Goal: Information Seeking & Learning: Find specific page/section

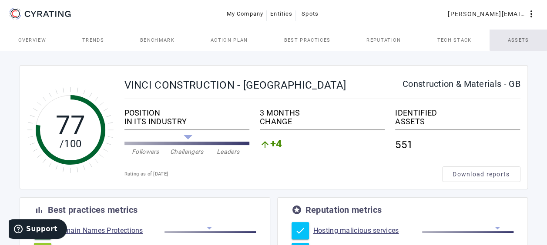
click at [518, 39] on span "Assets" at bounding box center [518, 40] width 21 height 5
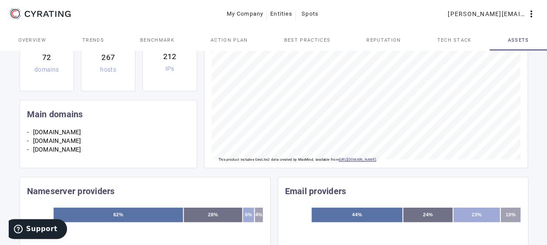
scroll to position [131, 0]
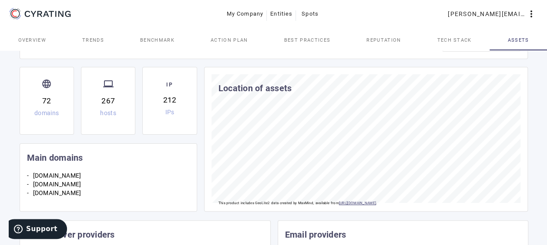
click at [49, 96] on div "72" at bounding box center [46, 100] width 9 height 11
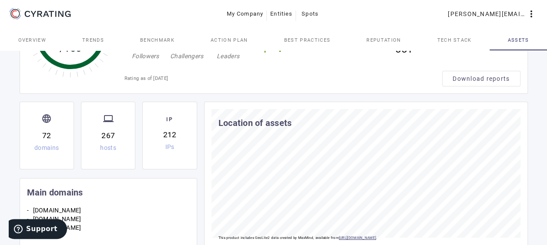
scroll to position [87, 0]
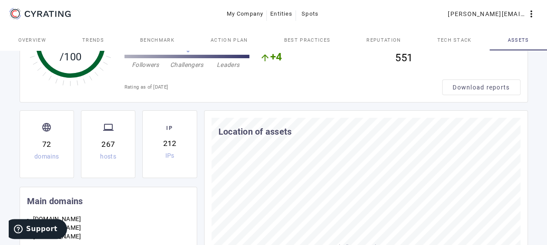
click at [52, 158] on div "domains" at bounding box center [46, 157] width 24 height 6
click at [50, 138] on div "language 72 domains" at bounding box center [47, 141] width 40 height 46
click at [46, 120] on div "language 72 domains" at bounding box center [47, 141] width 40 height 46
click at [81, 153] on div "language 72 domains computer 267 hosts IP 212 IPs" at bounding box center [109, 148] width 178 height 77
click at [46, 156] on div "domains" at bounding box center [46, 157] width 24 height 6
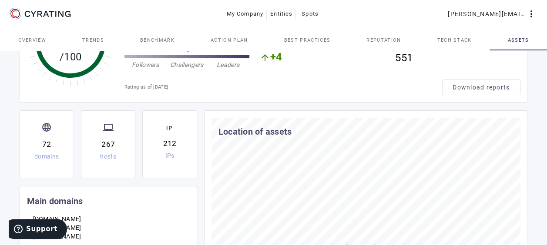
click at [46, 157] on div "domains" at bounding box center [46, 157] width 24 height 6
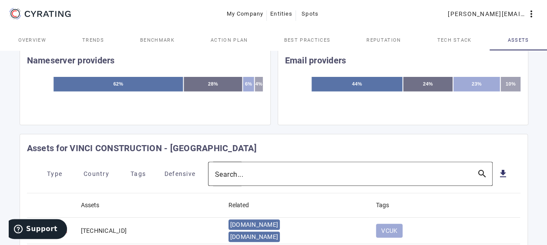
scroll to position [305, 0]
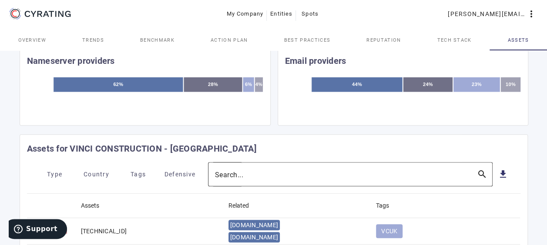
click at [240, 171] on mat-label "Search..." at bounding box center [229, 175] width 29 height 8
click at [240, 170] on input "Search..." at bounding box center [342, 174] width 255 height 10
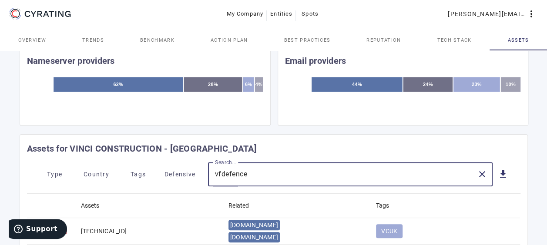
type input "vfdefence"
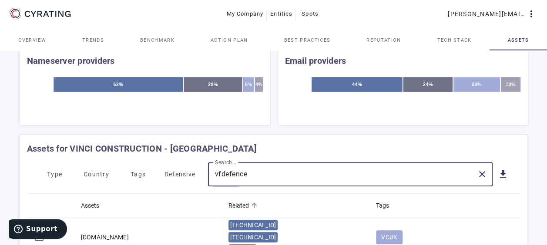
click at [329, 194] on mat-header-cell "Related" at bounding box center [296, 206] width 148 height 24
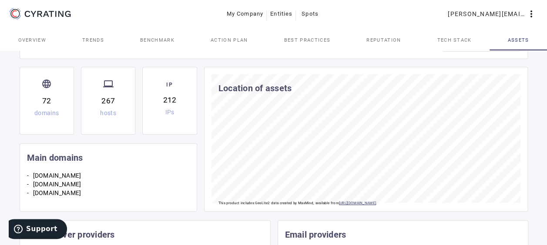
scroll to position [0, 0]
